Goal: Information Seeking & Learning: Check status

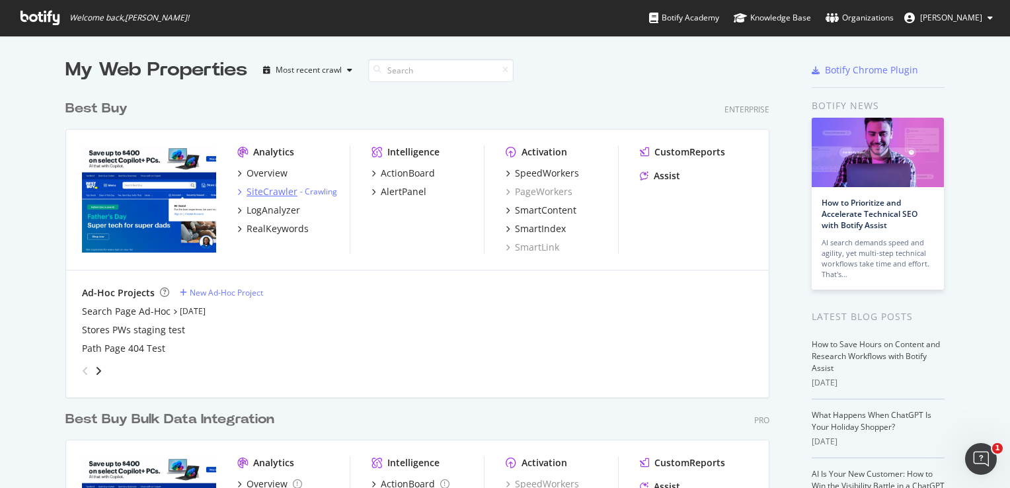
click at [268, 188] on div "SiteCrawler" at bounding box center [272, 191] width 51 height 13
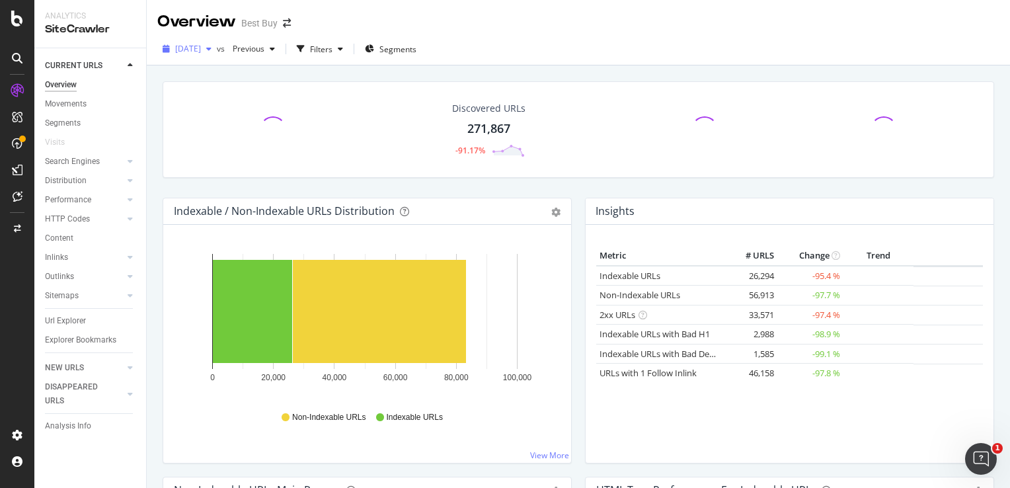
click at [201, 44] on span "[DATE]" at bounding box center [188, 48] width 26 height 11
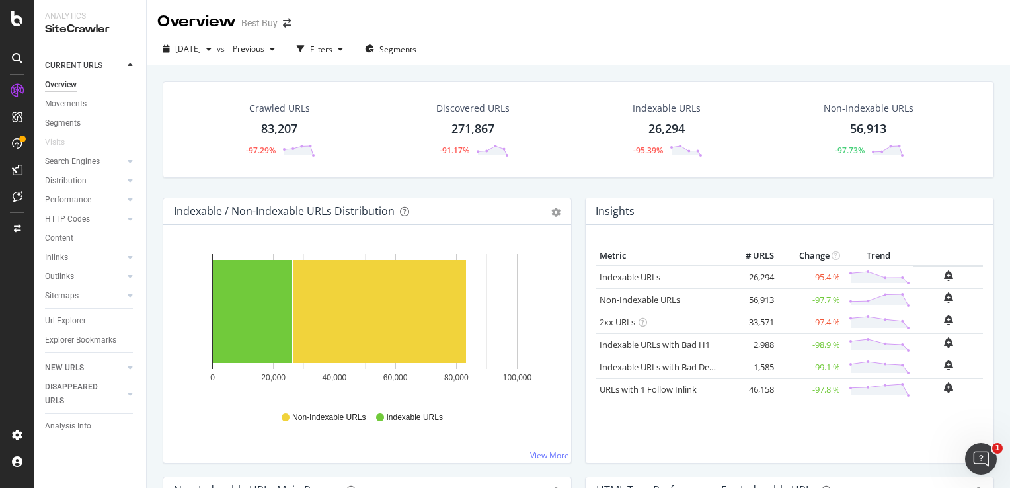
click at [589, 50] on div "[DATE] vs Previous Filters Segments" at bounding box center [578, 51] width 863 height 26
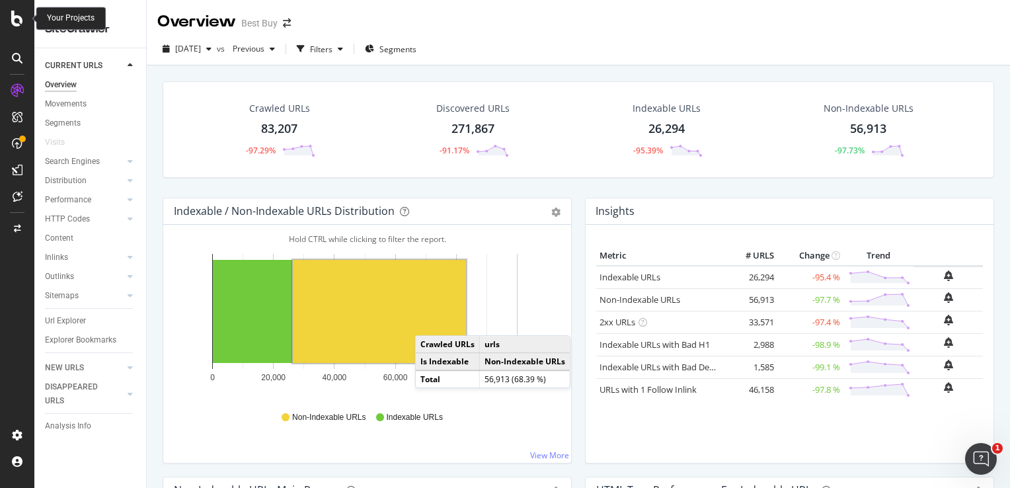
click at [21, 20] on icon at bounding box center [17, 19] width 12 height 16
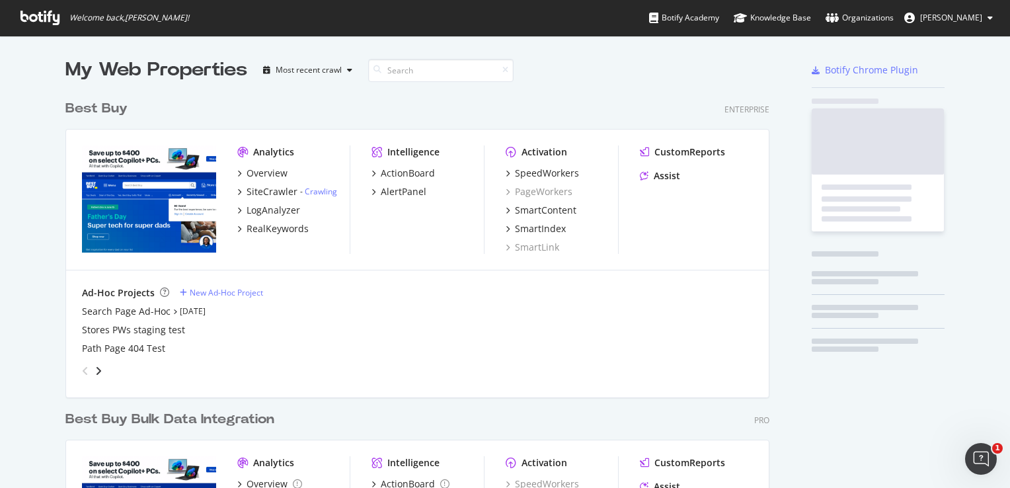
scroll to position [478, 990]
click at [305, 194] on link "Crawling" at bounding box center [321, 191] width 32 height 11
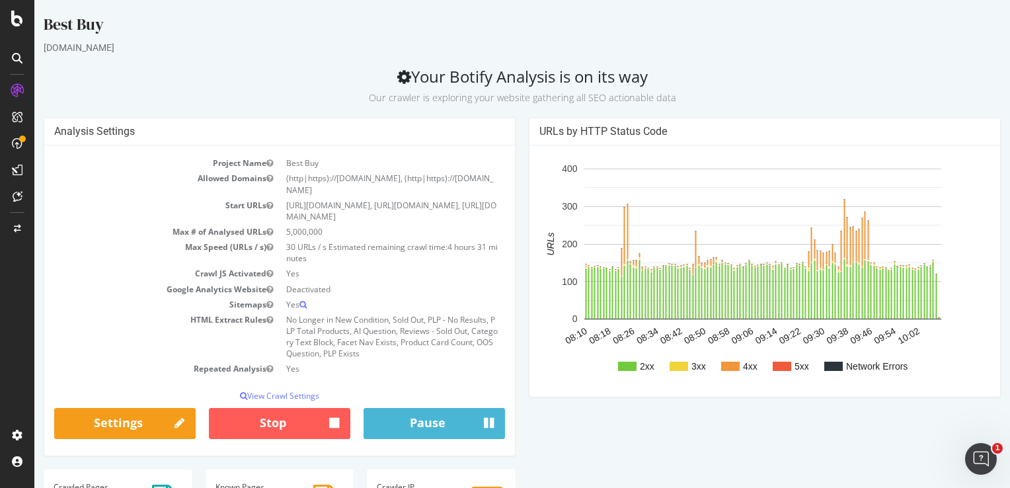
click at [13, 15] on icon at bounding box center [17, 19] width 12 height 16
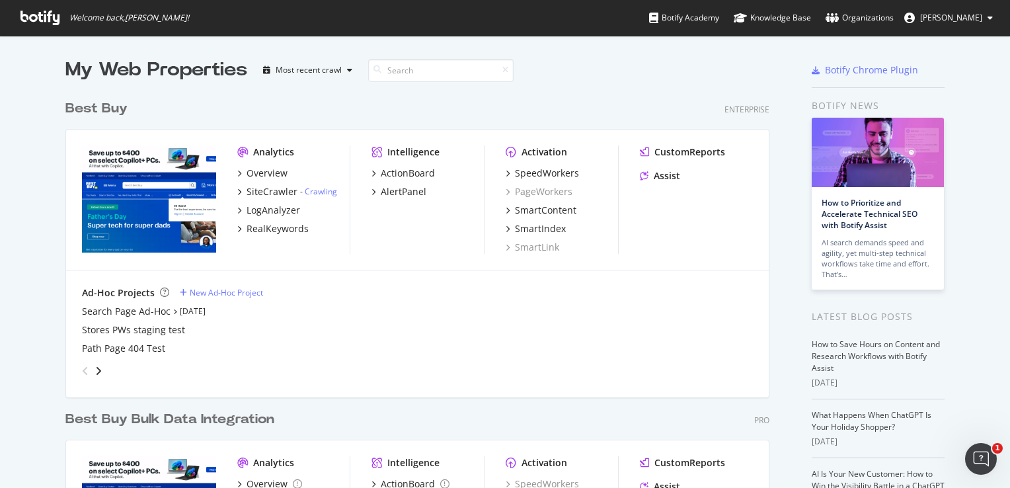
scroll to position [478, 990]
click at [280, 190] on div "SiteCrawler" at bounding box center [272, 191] width 51 height 13
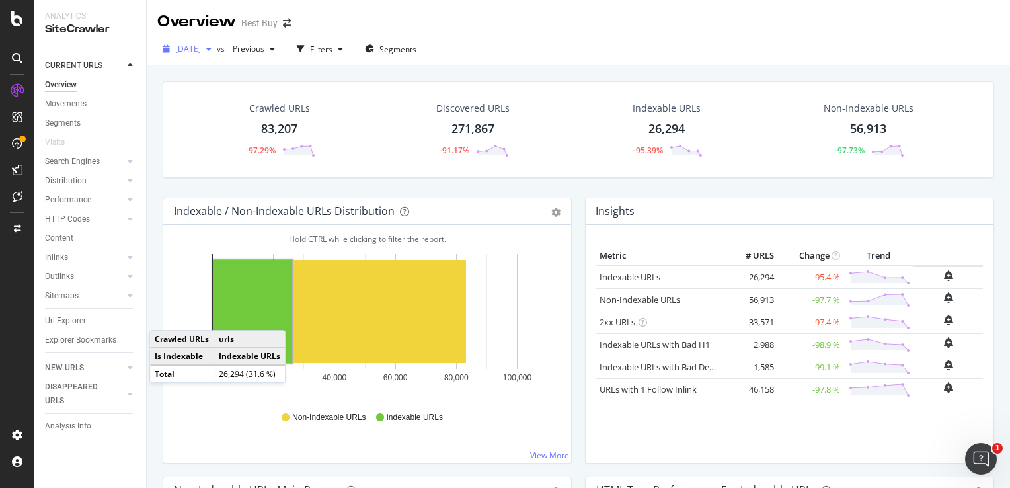
click at [201, 46] on span "[DATE]" at bounding box center [188, 48] width 26 height 11
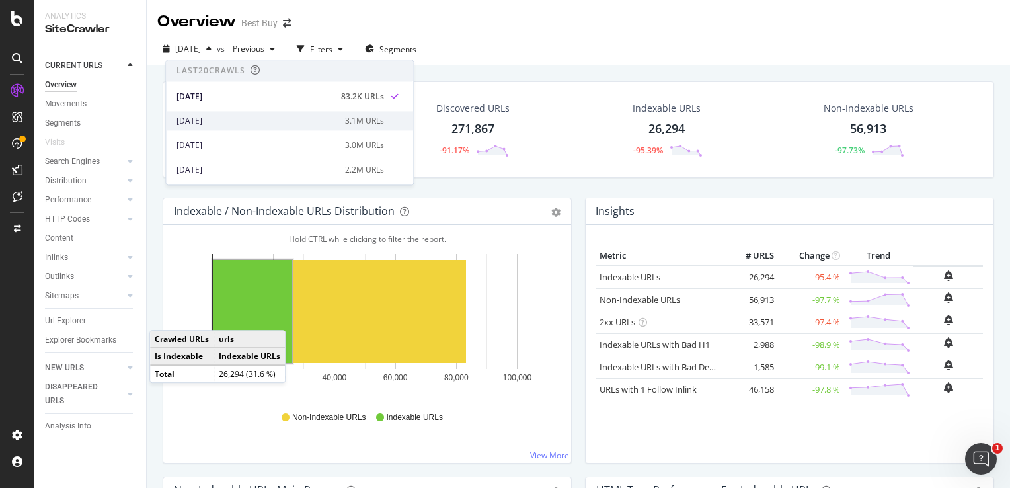
click at [222, 120] on div "[DATE]" at bounding box center [256, 121] width 161 height 12
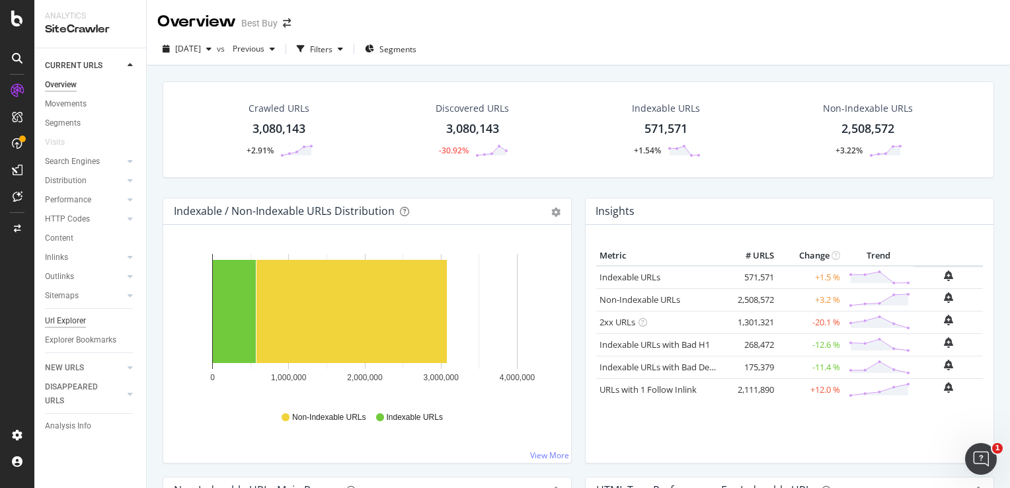
click at [70, 323] on div "Url Explorer" at bounding box center [65, 321] width 41 height 14
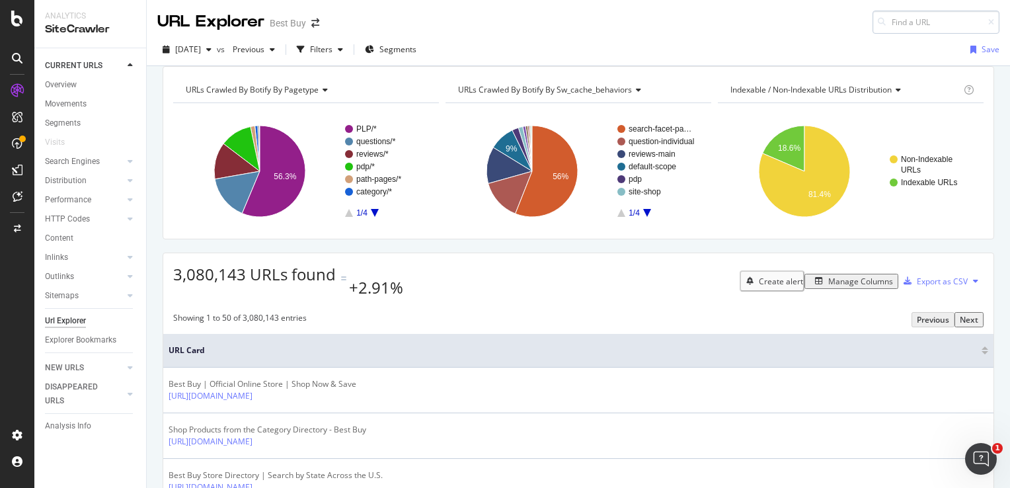
type input "[URL][DOMAIN_NAME]"
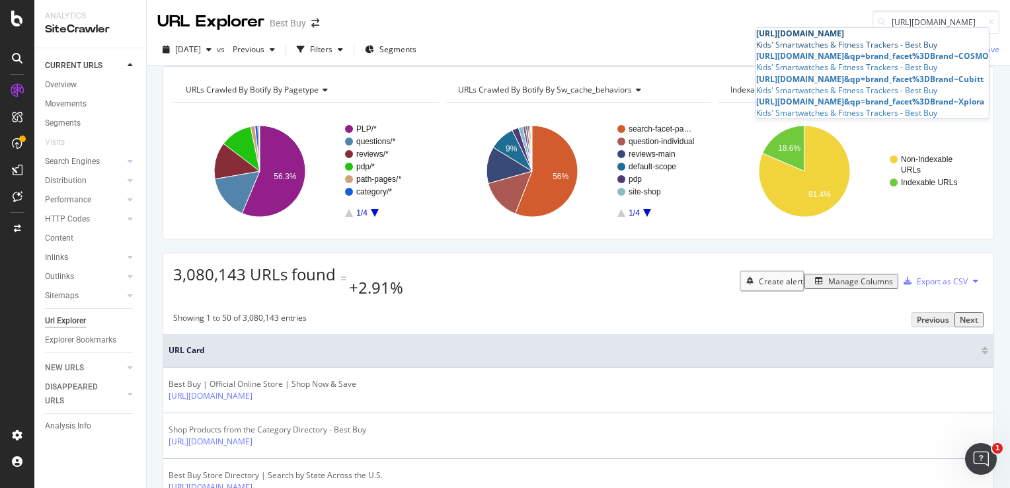
click at [916, 39] on div "[URL][DOMAIN_NAME]" at bounding box center [872, 33] width 233 height 11
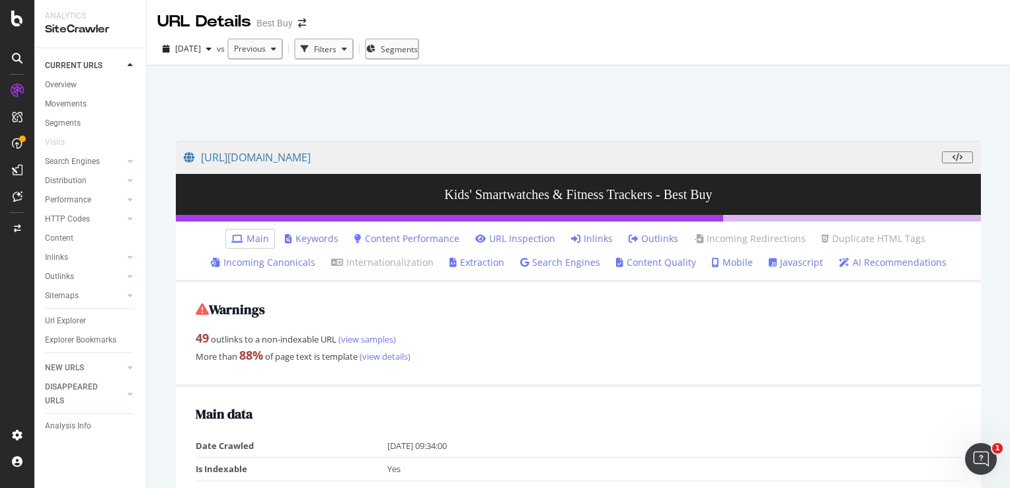
click at [581, 237] on link "Inlinks" at bounding box center [592, 238] width 42 height 13
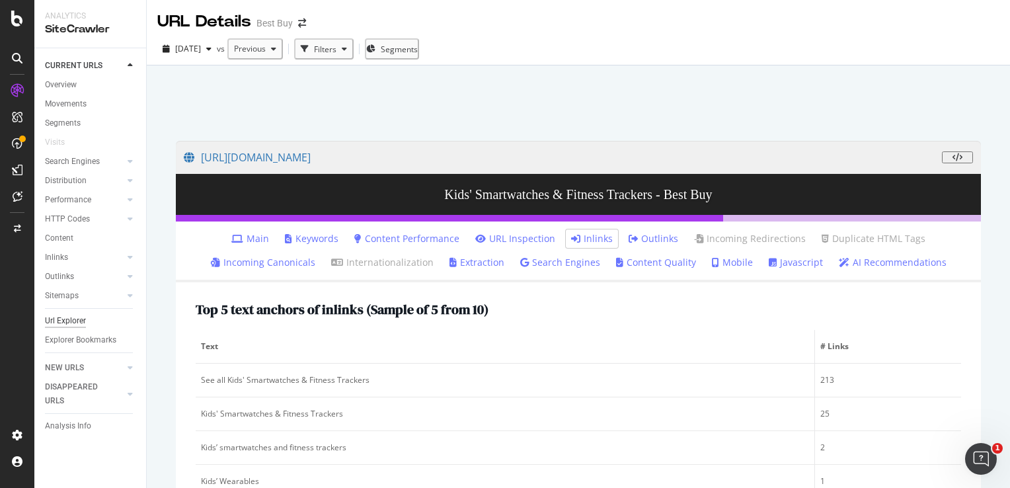
click at [75, 317] on div "Url Explorer" at bounding box center [65, 321] width 41 height 14
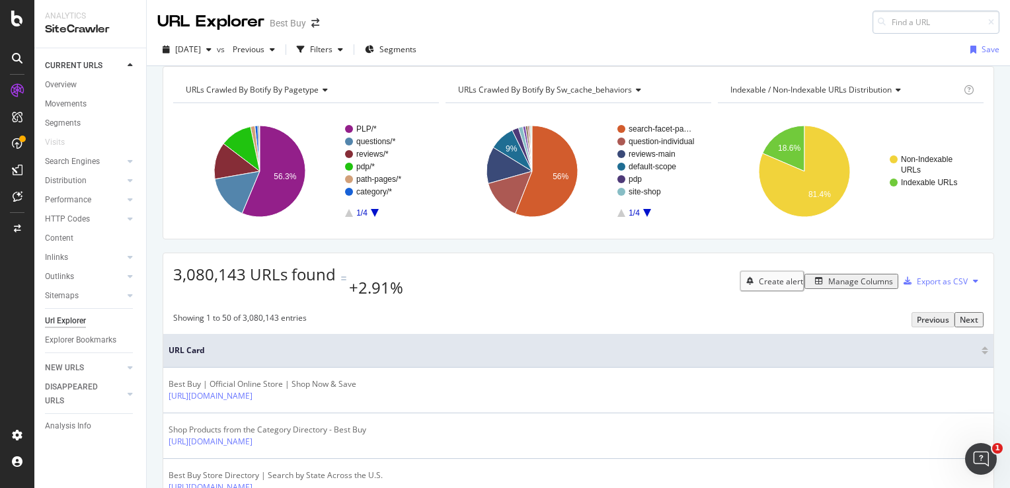
click at [931, 20] on input at bounding box center [936, 22] width 127 height 23
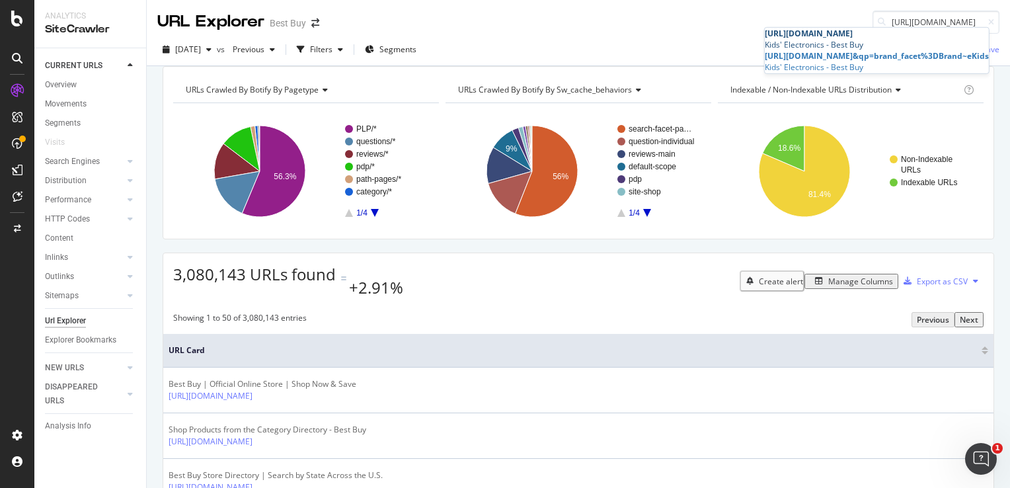
type input "[URL][DOMAIN_NAME]"
click at [906, 50] on div "Kids' Electronics - Best Buy" at bounding box center [877, 44] width 224 height 11
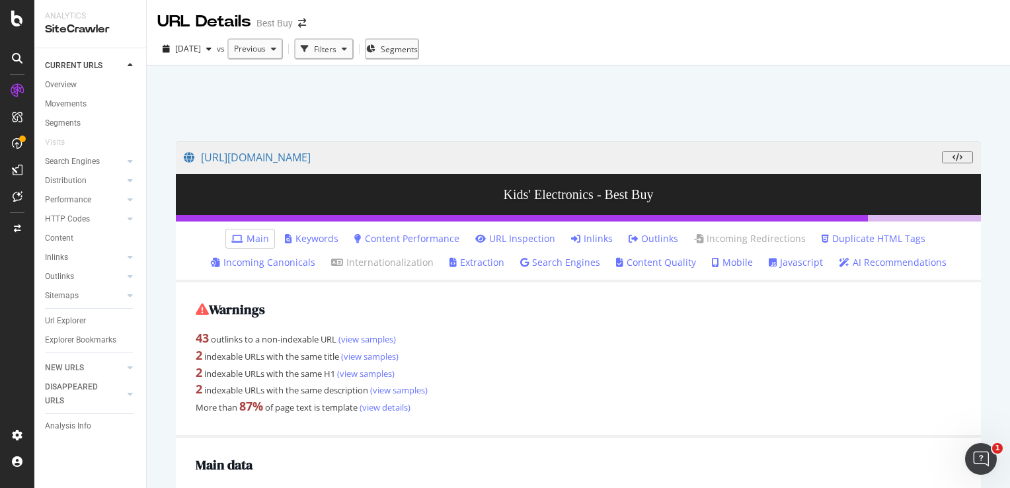
click at [595, 241] on link "Inlinks" at bounding box center [592, 238] width 42 height 13
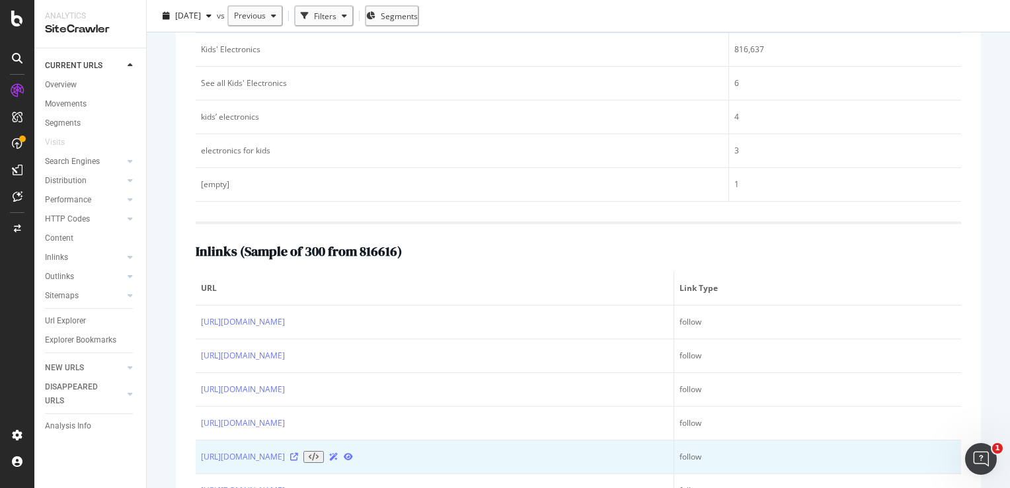
scroll to position [331, 0]
